Goal: Find specific page/section: Find specific page/section

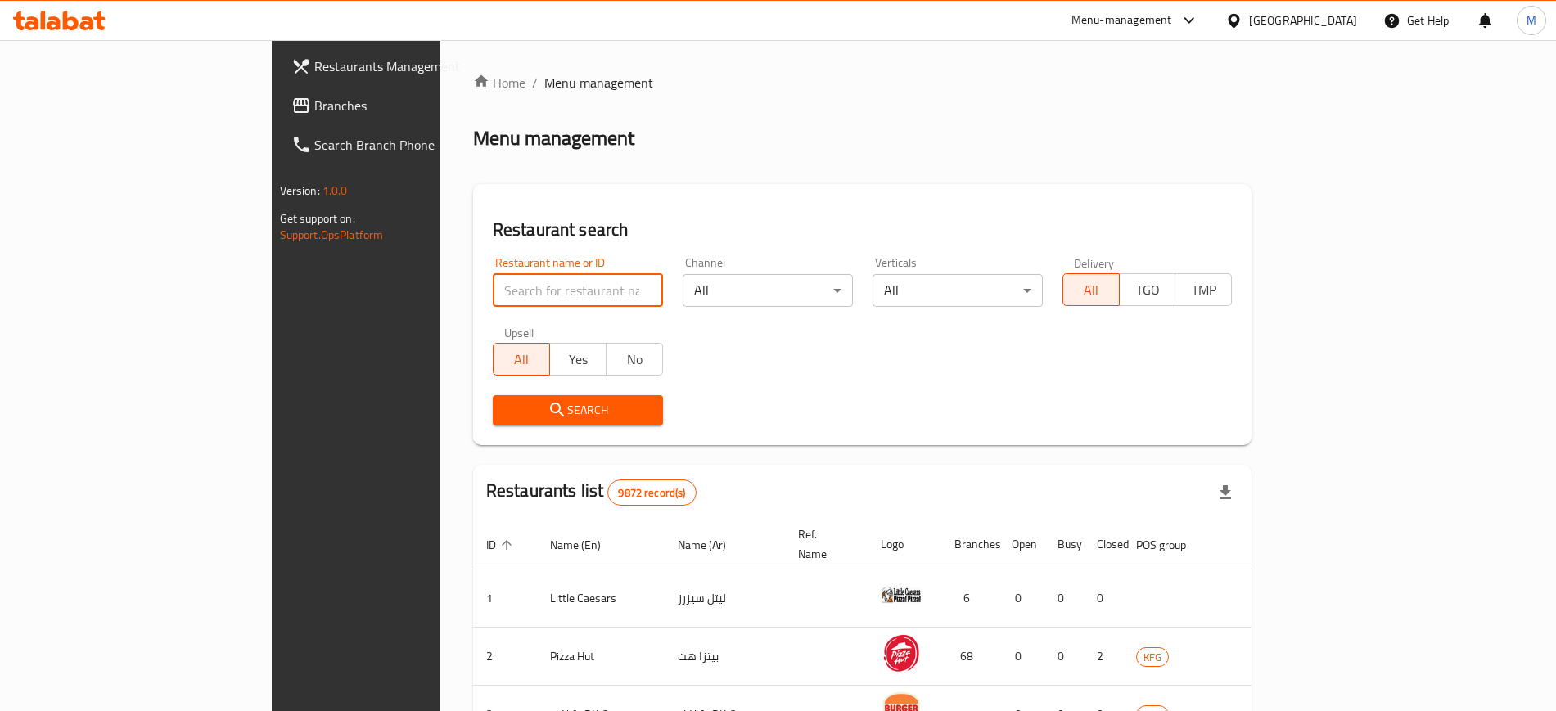
click at [493, 289] on input "search" at bounding box center [578, 290] width 170 height 33
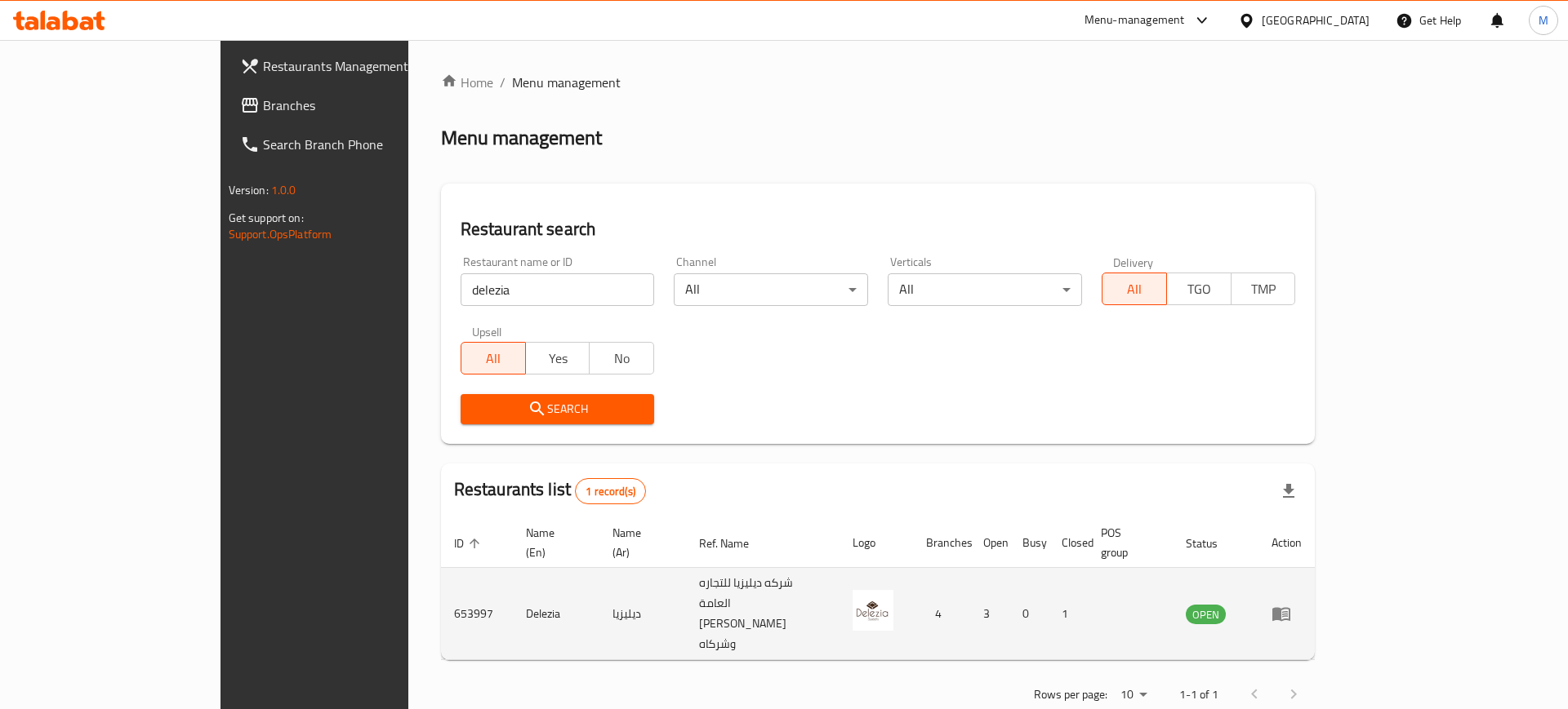
click at [441, 573] on td "653997" at bounding box center [477, 614] width 72 height 92
copy td "653997"
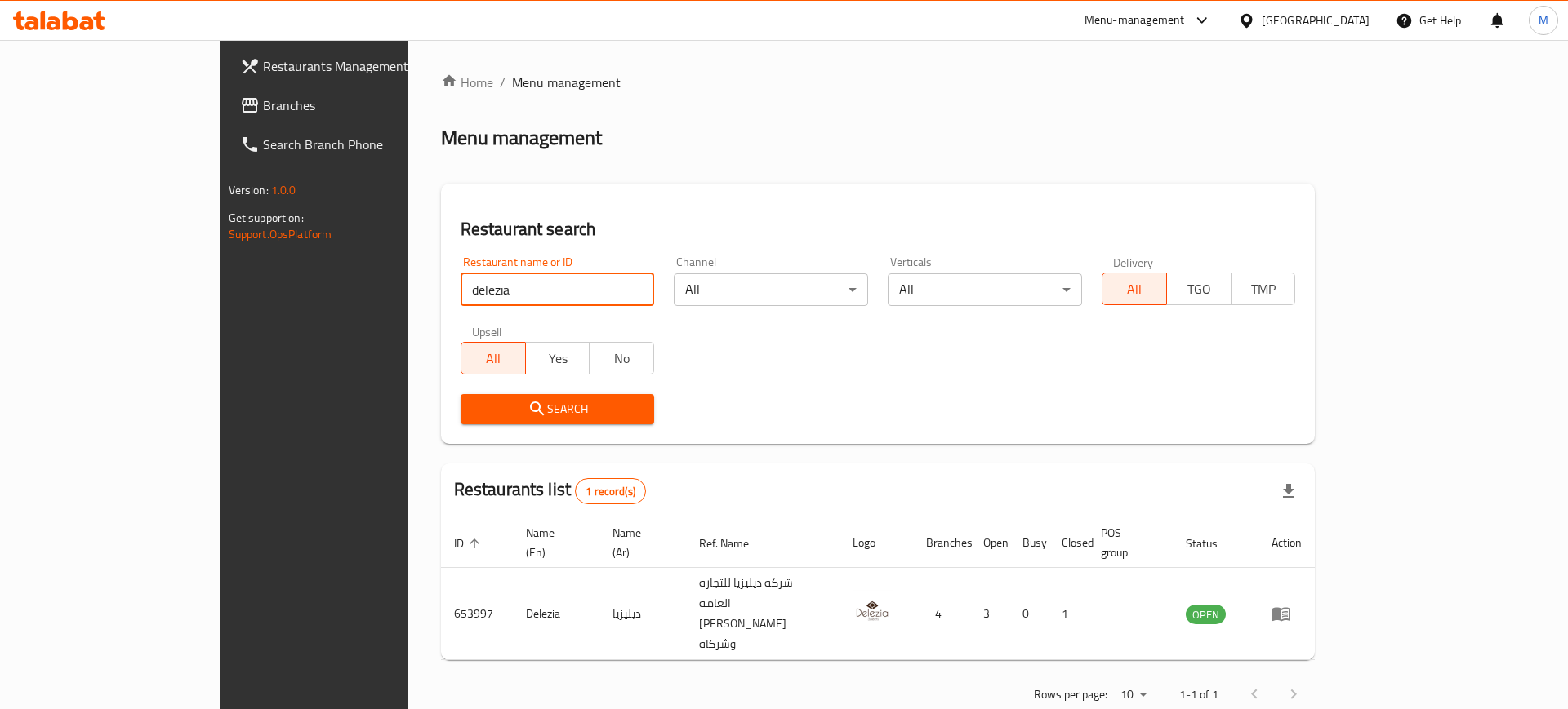
drag, startPoint x: 367, startPoint y: 286, endPoint x: 0, endPoint y: 244, distance: 369.4
click at [220, 244] on div "Restaurants Management Branches Search Branch Phone Version: 1.0.0 Get support …" at bounding box center [784, 394] width 1127 height 708
click button "Search" at bounding box center [558, 409] width 195 height 30
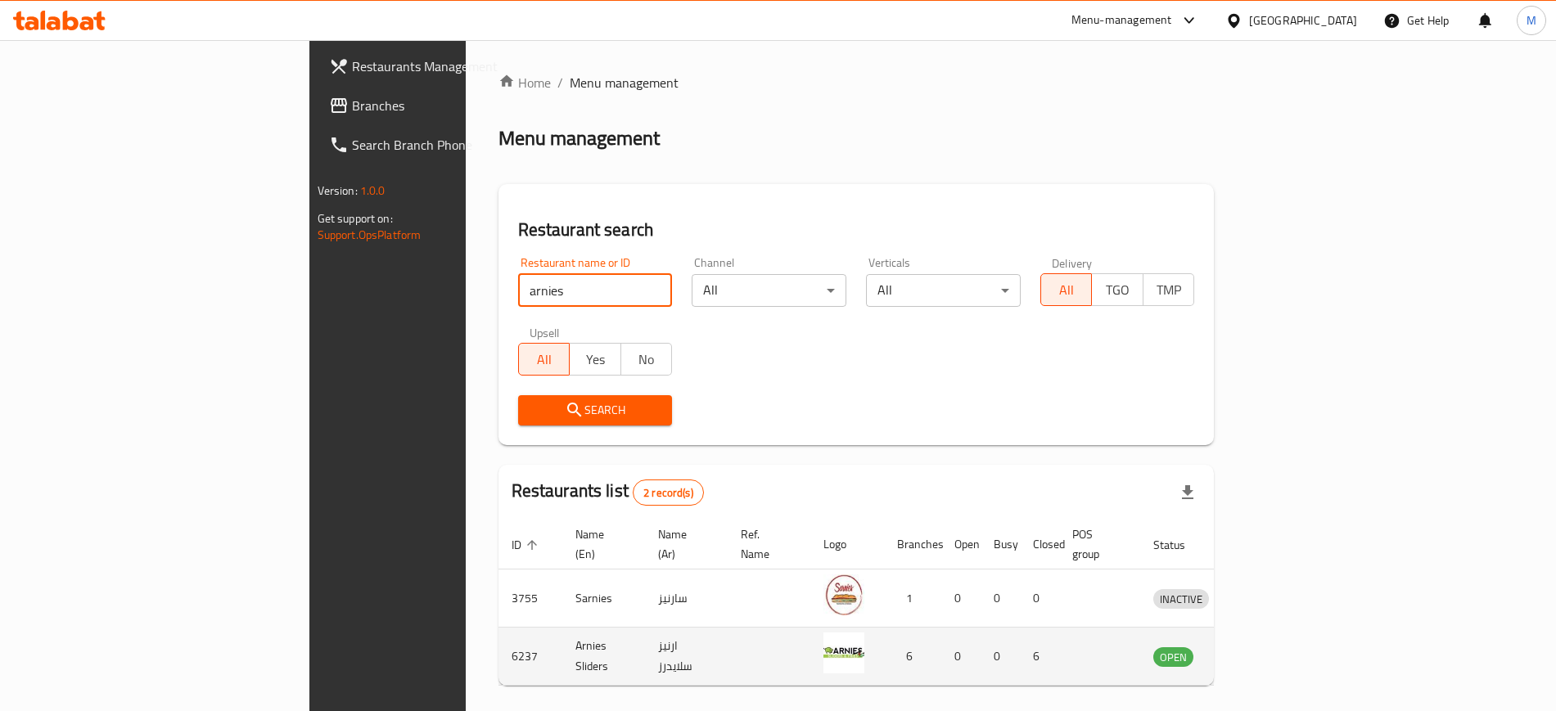
click at [498, 643] on td "6237" at bounding box center [530, 657] width 64 height 58
copy td "6237"
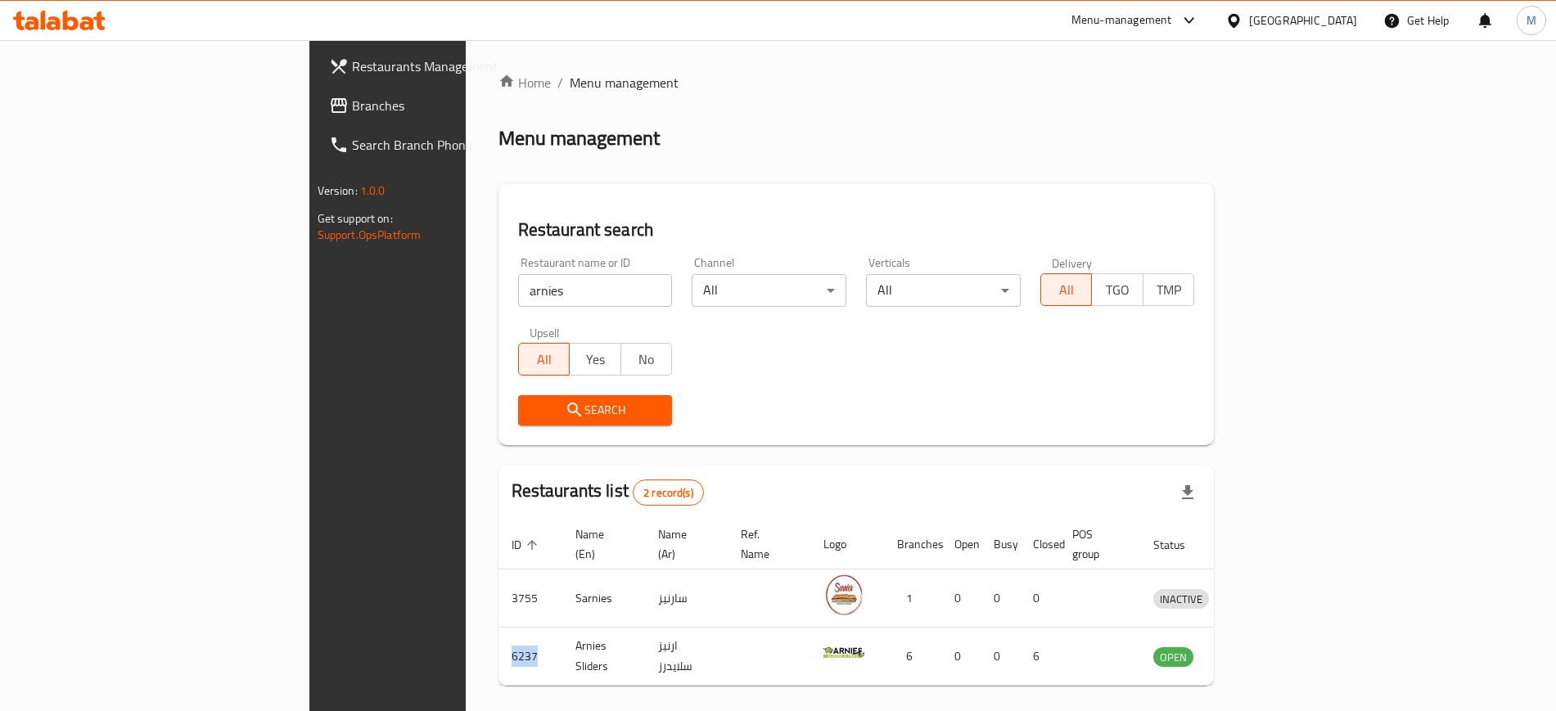
copy td "6237"
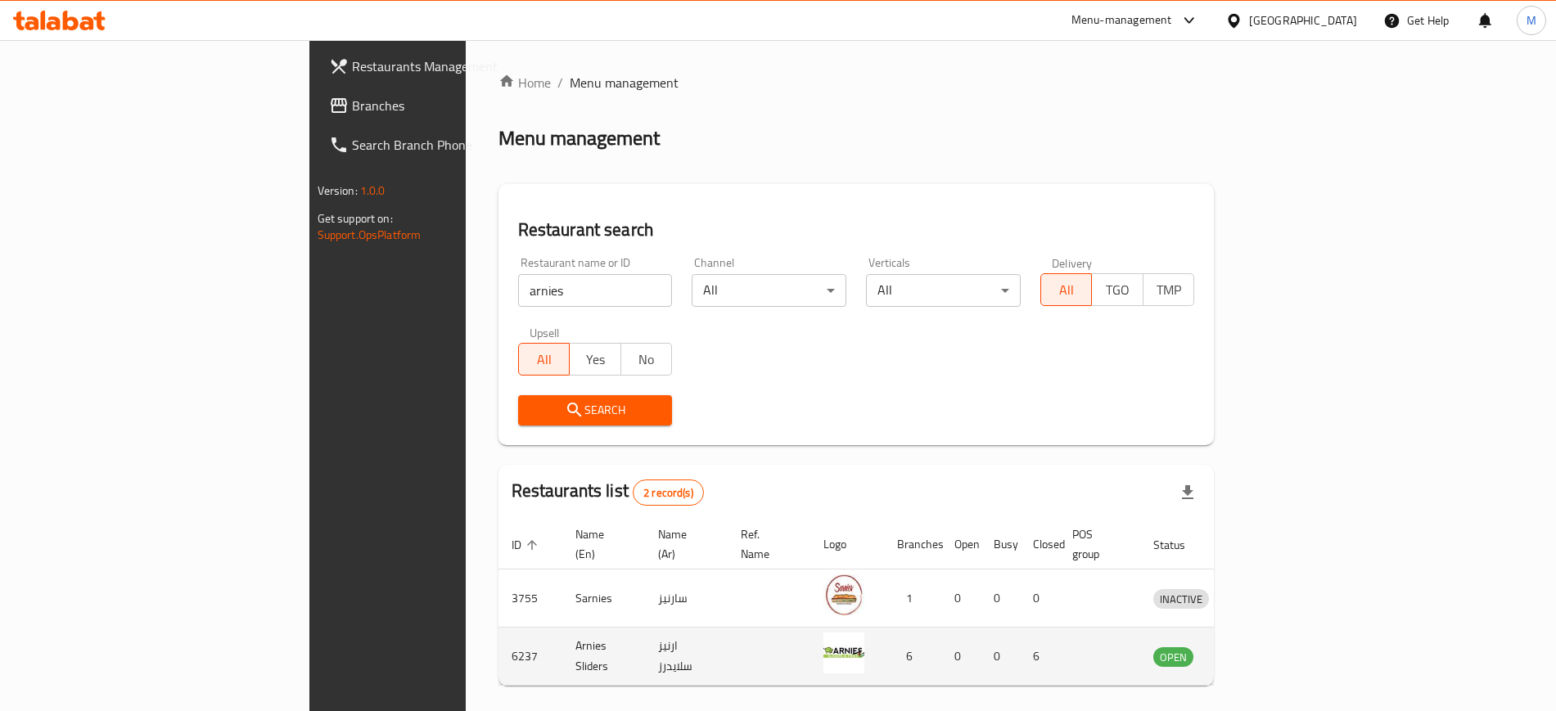
click at [562, 635] on td "Arnies Sliders" at bounding box center [603, 657] width 83 height 58
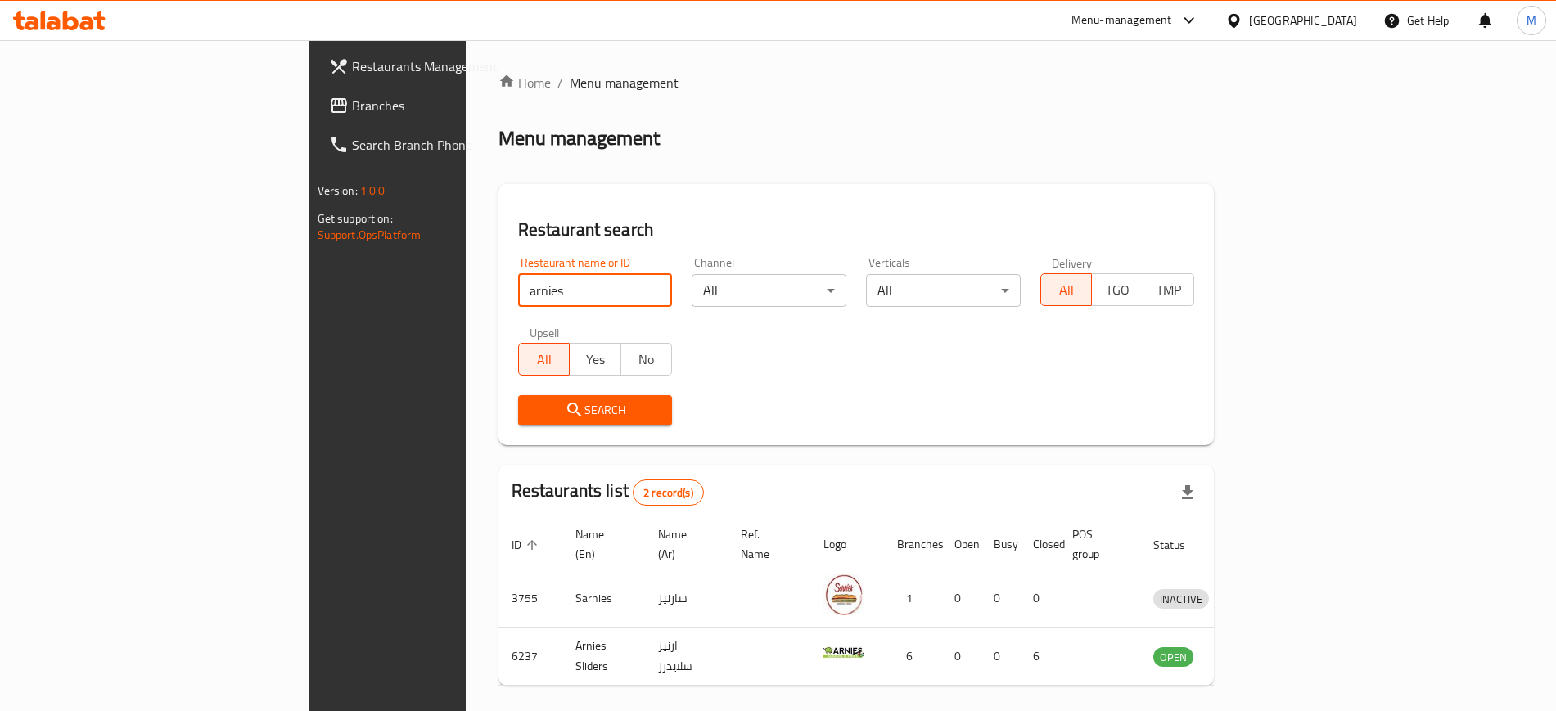
drag, startPoint x: 444, startPoint y: 286, endPoint x: 0, endPoint y: 256, distance: 444.7
click at [309, 256] on div "Restaurants Management Branches Search Branch Phone Version: 1.0.0 Get support …" at bounding box center [778, 407] width 938 height 734
type input "delezia"
click button "Search" at bounding box center [595, 410] width 155 height 30
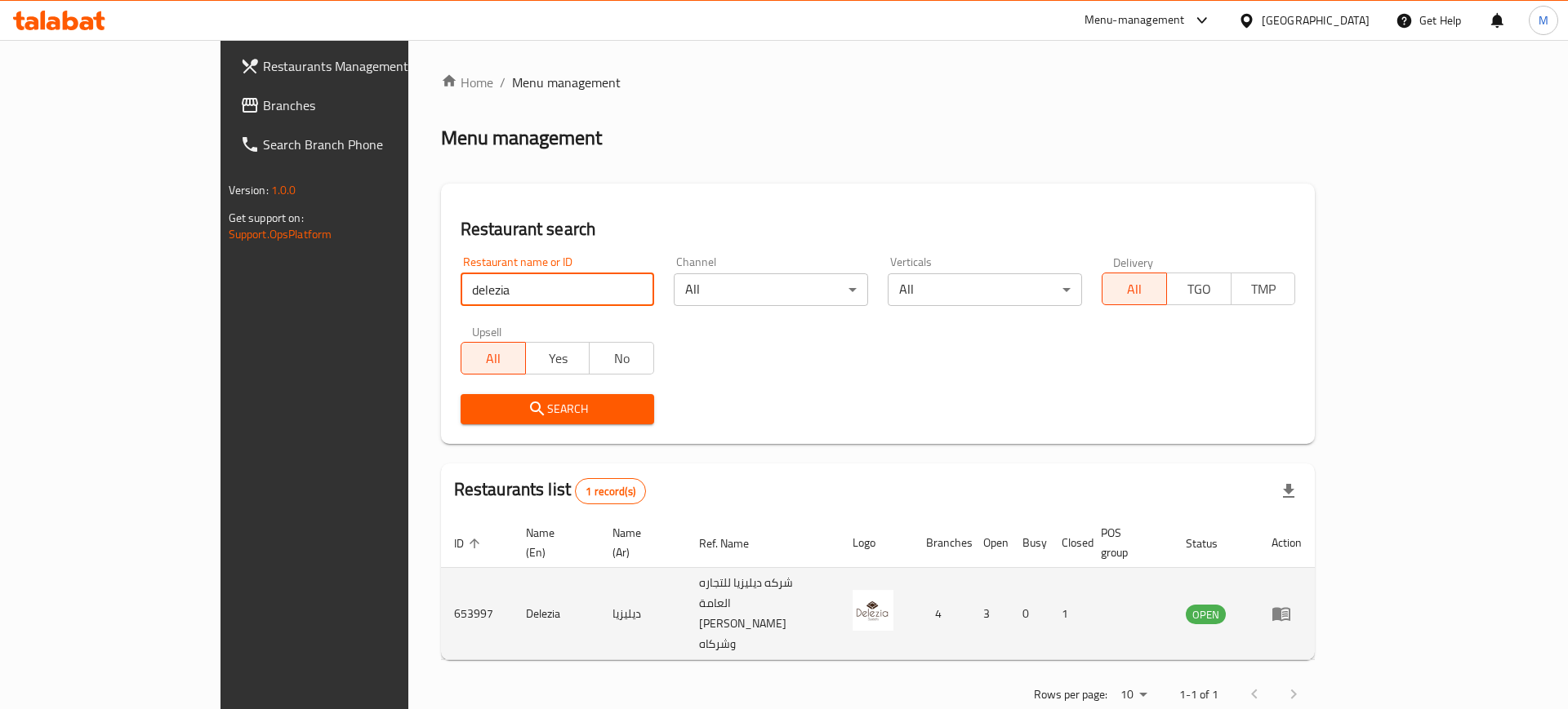
click at [441, 575] on td "653997" at bounding box center [477, 614] width 72 height 92
copy td "653997"
click at [513, 575] on td "Delezia" at bounding box center [556, 614] width 87 height 92
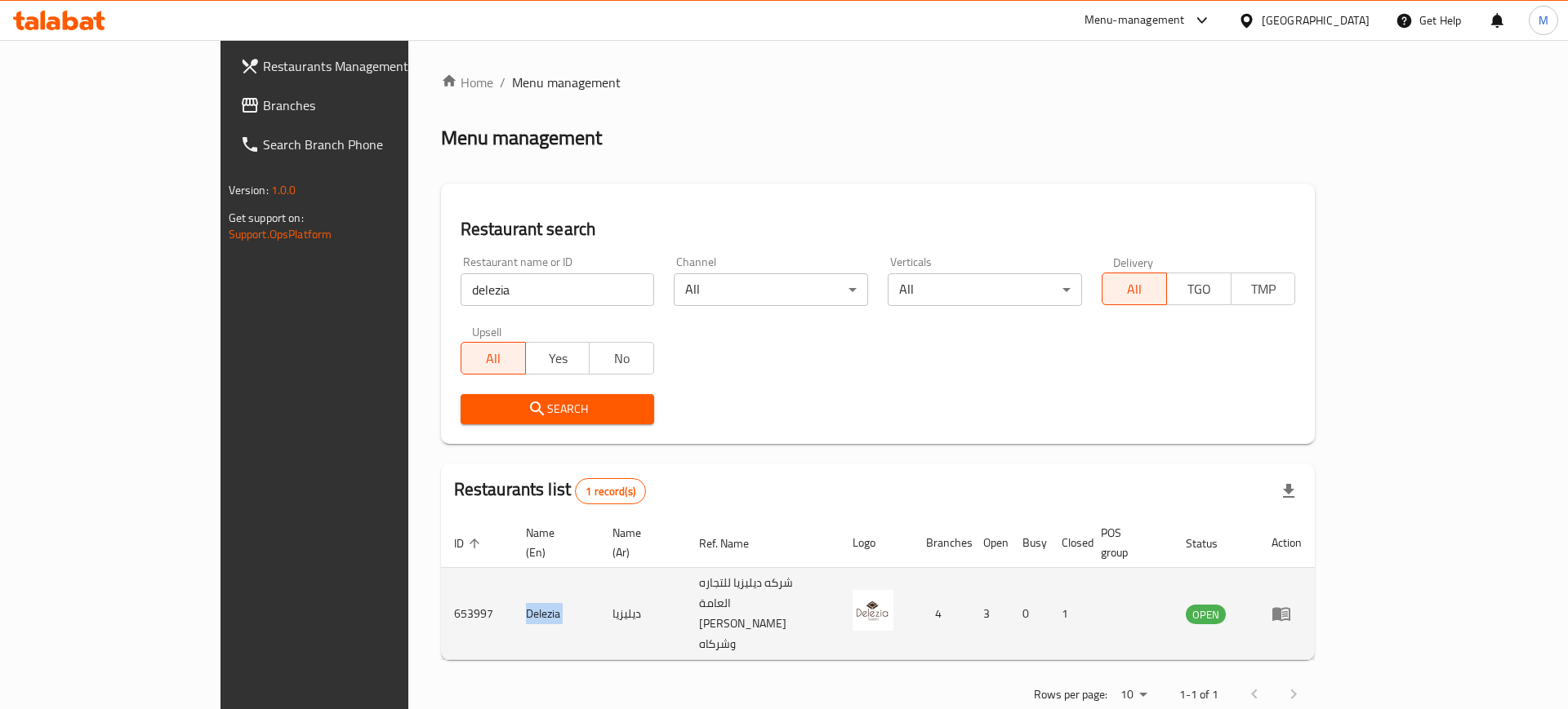
click at [513, 575] on td "Delezia" at bounding box center [556, 614] width 87 height 92
copy td "Delezia"
